Goal: Task Accomplishment & Management: Complete application form

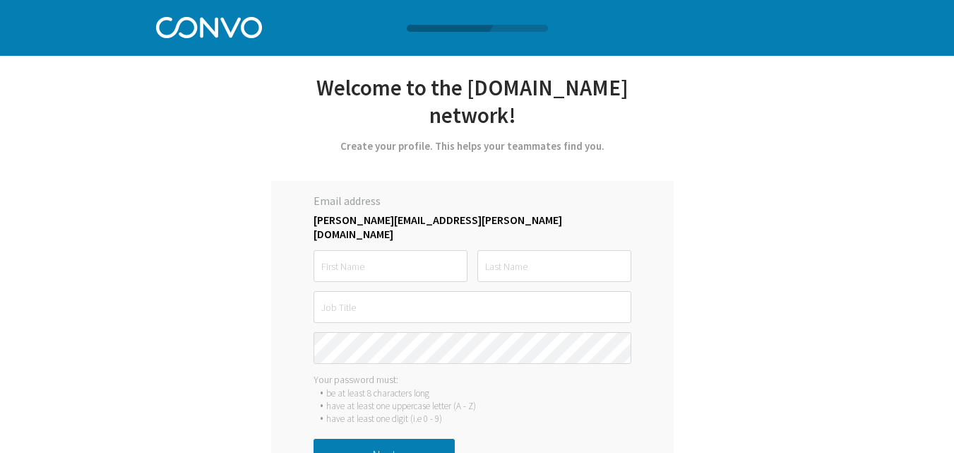
click at [411, 254] on input "text" at bounding box center [391, 266] width 154 height 32
type input "Flavio"
type input "Matos"
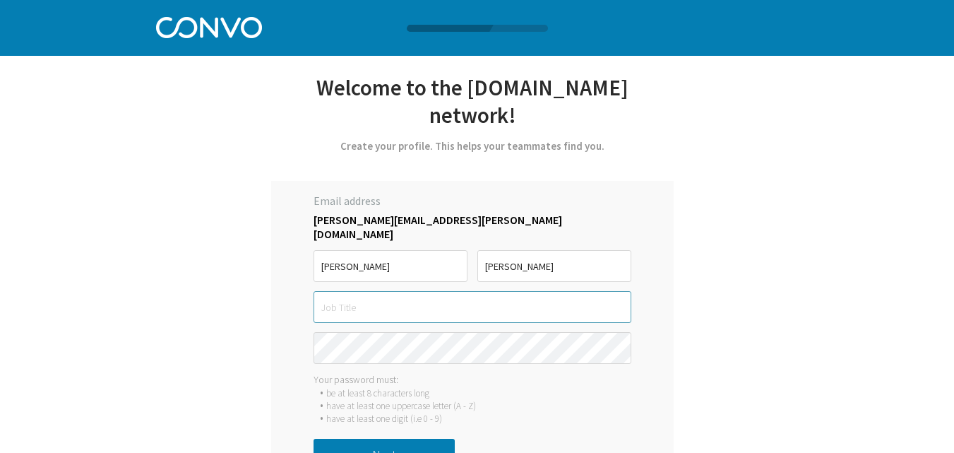
click at [414, 297] on input "text" at bounding box center [473, 307] width 318 height 32
click at [569, 250] on input "Matos" at bounding box center [554, 266] width 154 height 32
click at [439, 256] on input "Flavio" at bounding box center [391, 266] width 154 height 32
click at [569, 250] on input "Matos" at bounding box center [554, 266] width 154 height 32
click at [443, 291] on input "text" at bounding box center [473, 307] width 318 height 32
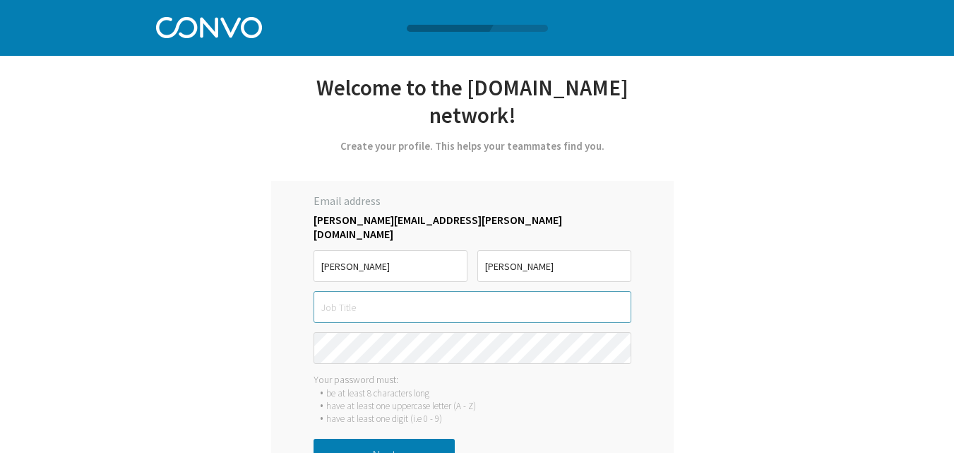
click at [396, 299] on input "text" at bounding box center [473, 307] width 318 height 32
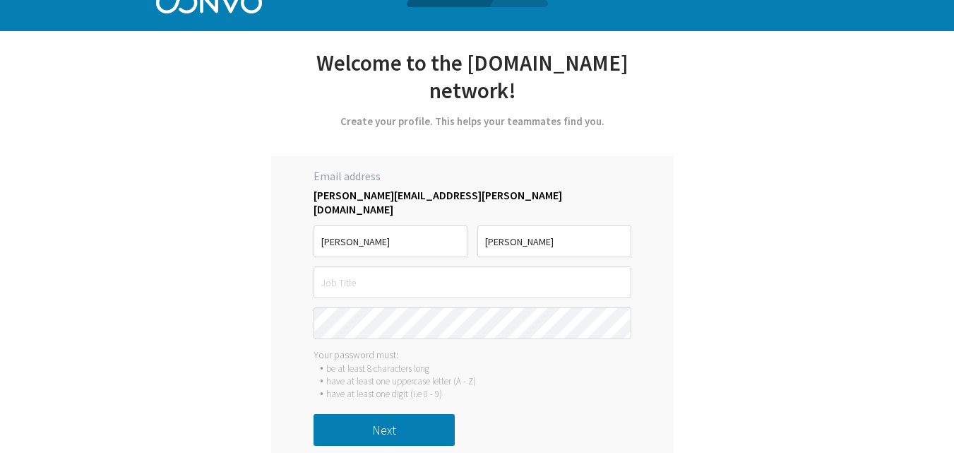
click at [412, 348] on div "Your password must:" at bounding box center [473, 354] width 318 height 13
click at [357, 266] on input "text" at bounding box center [473, 282] width 318 height 32
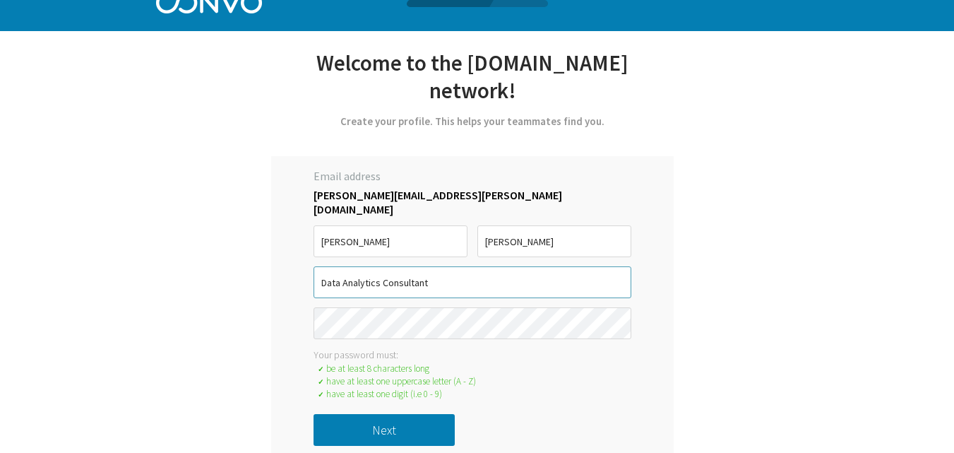
type input "Data Analytics Consultant"
click at [214, 275] on div "Let’s get started with Convo *Only registered personal email address and phone …" at bounding box center [472, 258] width 555 height 418
drag, startPoint x: 440, startPoint y: 270, endPoint x: 208, endPoint y: 270, distance: 231.6
click at [209, 270] on div "Let’s get started with Convo *Only registered personal email address and phone …" at bounding box center [472, 258] width 555 height 418
click at [376, 424] on button "Next" at bounding box center [384, 430] width 141 height 32
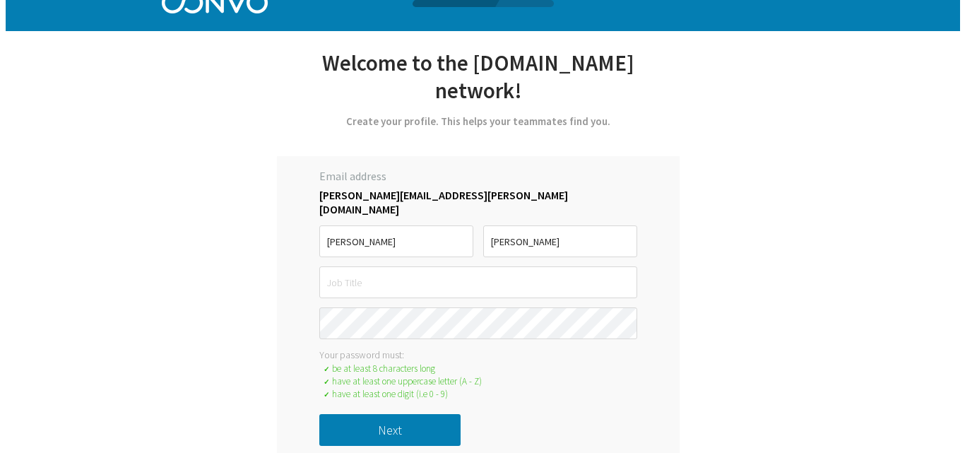
scroll to position [0, 0]
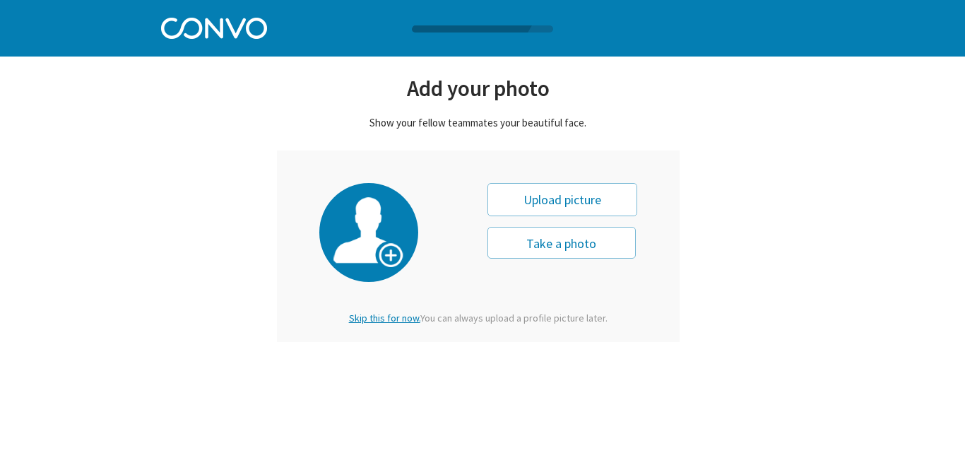
click at [407, 319] on span "Skip this for now." at bounding box center [384, 317] width 71 height 13
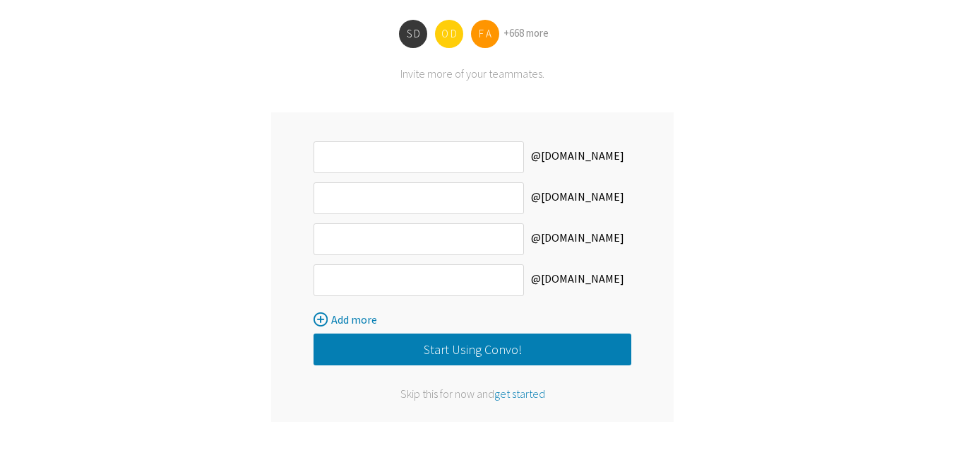
scroll to position [146, 0]
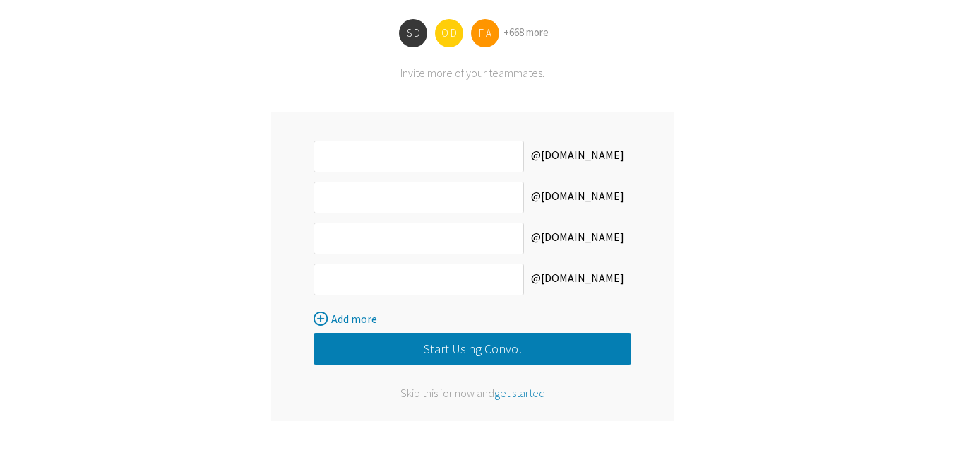
click at [584, 344] on button "Start Using Convo!" at bounding box center [473, 349] width 318 height 32
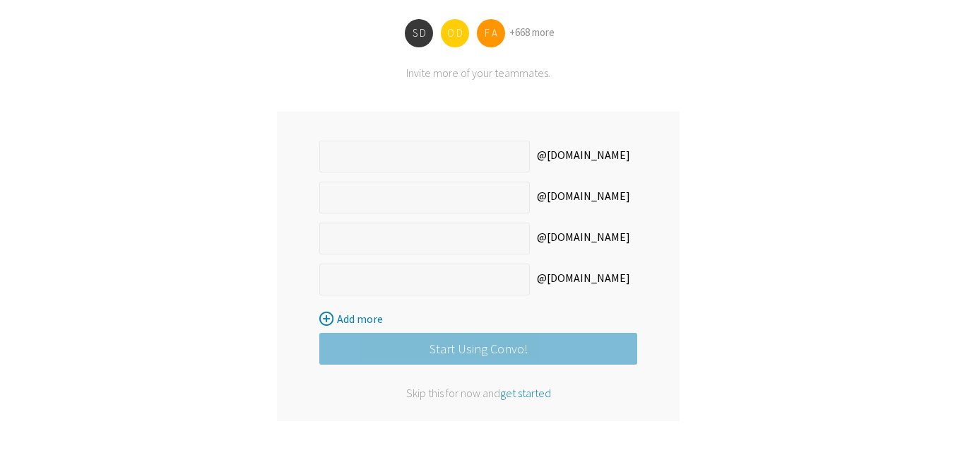
scroll to position [0, 0]
